Goal: Information Seeking & Learning: Learn about a topic

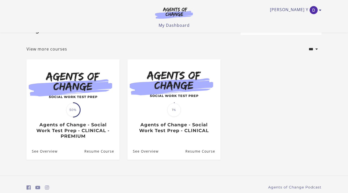
scroll to position [22, 0]
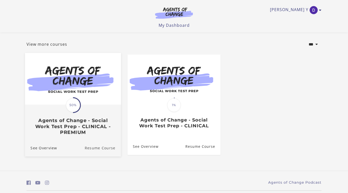
click at [98, 151] on link "Resume Course" at bounding box center [103, 147] width 36 height 17
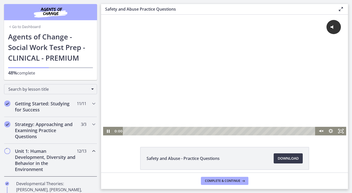
drag, startPoint x: 170, startPoint y: 131, endPoint x: 108, endPoint y: 134, distance: 61.7
click at [108, 134] on div "0:00" at bounding box center [224, 131] width 243 height 9
click at [322, 130] on icon "Unmute" at bounding box center [323, 131] width 2 height 2
click at [107, 130] on icon "Pause" at bounding box center [108, 131] width 3 height 4
click at [107, 130] on icon "Play Video" at bounding box center [108, 131] width 10 height 9
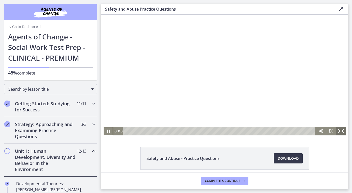
click at [338, 130] on icon "Fullscreen" at bounding box center [340, 131] width 10 height 9
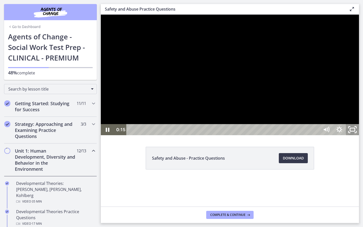
click at [351, 137] on icon "Unfullscreen" at bounding box center [353, 129] width 16 height 13
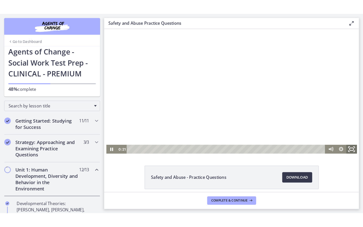
click at [342, 148] on icon "Fullscreen" at bounding box center [344, 145] width 12 height 10
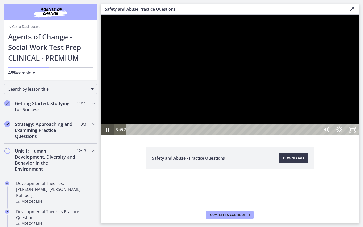
click at [108, 135] on icon "Pause" at bounding box center [107, 129] width 13 height 11
click at [108, 135] on icon "Play Video" at bounding box center [107, 129] width 13 height 11
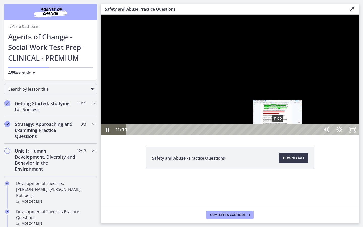
click at [278, 135] on div "11:00" at bounding box center [224, 129] width 185 height 11
click at [275, 135] on div "10:47" at bounding box center [224, 129] width 185 height 11
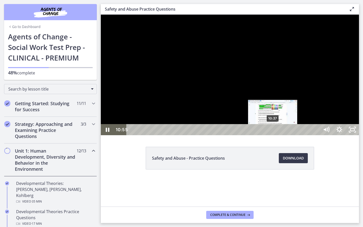
click at [272, 135] on div "10:37" at bounding box center [224, 129] width 185 height 11
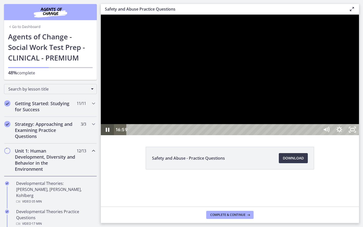
click at [108, 135] on icon "Pause" at bounding box center [107, 129] width 13 height 11
click at [108, 132] on icon "Pause" at bounding box center [108, 130] width 4 height 4
click at [108, 132] on icon "Play Video" at bounding box center [107, 129] width 3 height 5
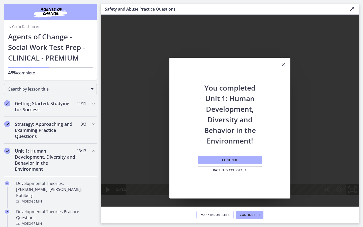
click at [351, 193] on icon "Fullscreen" at bounding box center [353, 189] width 16 height 13
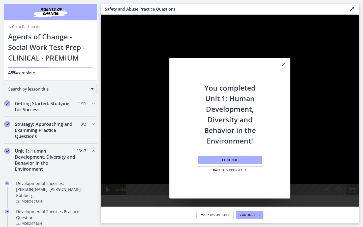
click at [351, 193] on icon "Unfullscreen" at bounding box center [352, 189] width 13 height 11
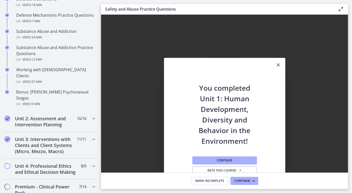
scroll to position [323, 0]
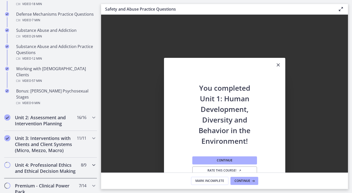
click at [61, 162] on h2 "Unit 4: Professional Ethics and Ethical Decision Making" at bounding box center [46, 168] width 62 height 12
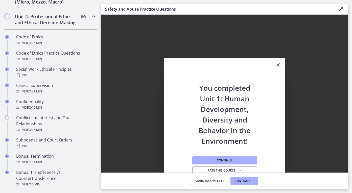
scroll to position [214, 0]
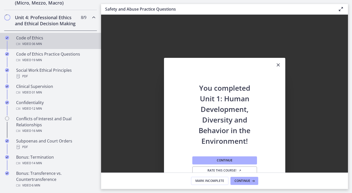
click at [60, 47] on div "Video · 36 min" at bounding box center [55, 44] width 79 height 6
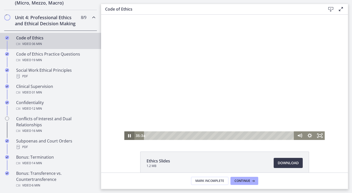
click at [126, 136] on icon "Pause" at bounding box center [129, 135] width 10 height 9
